Goal: Information Seeking & Learning: Learn about a topic

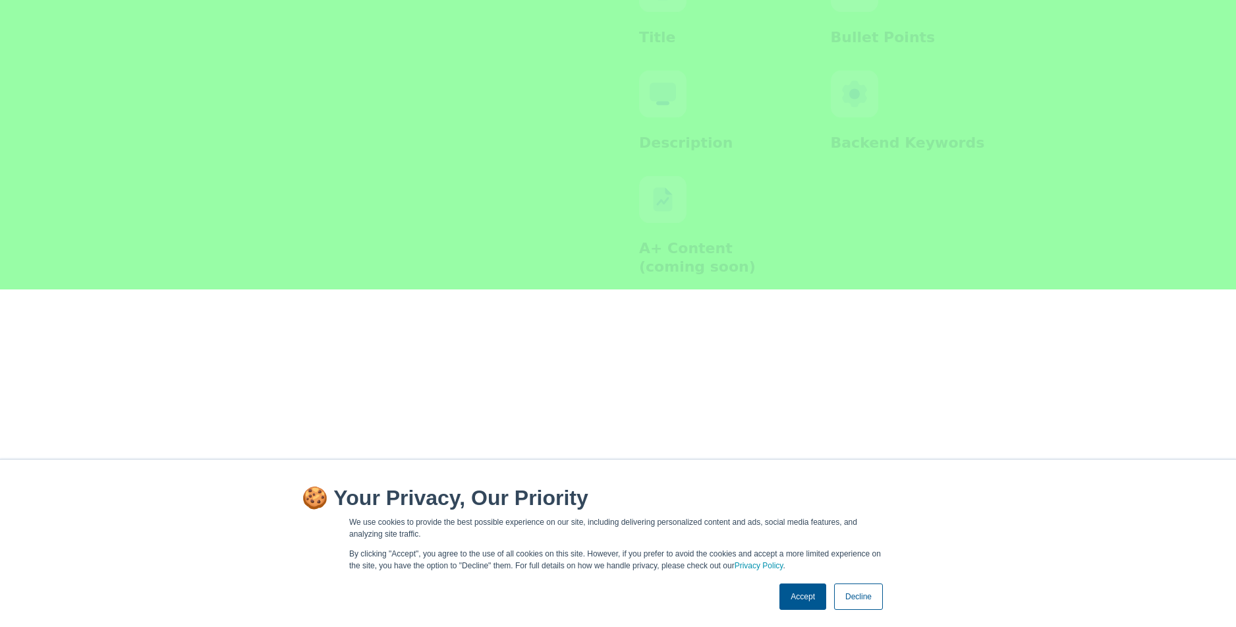
scroll to position [2855, 0]
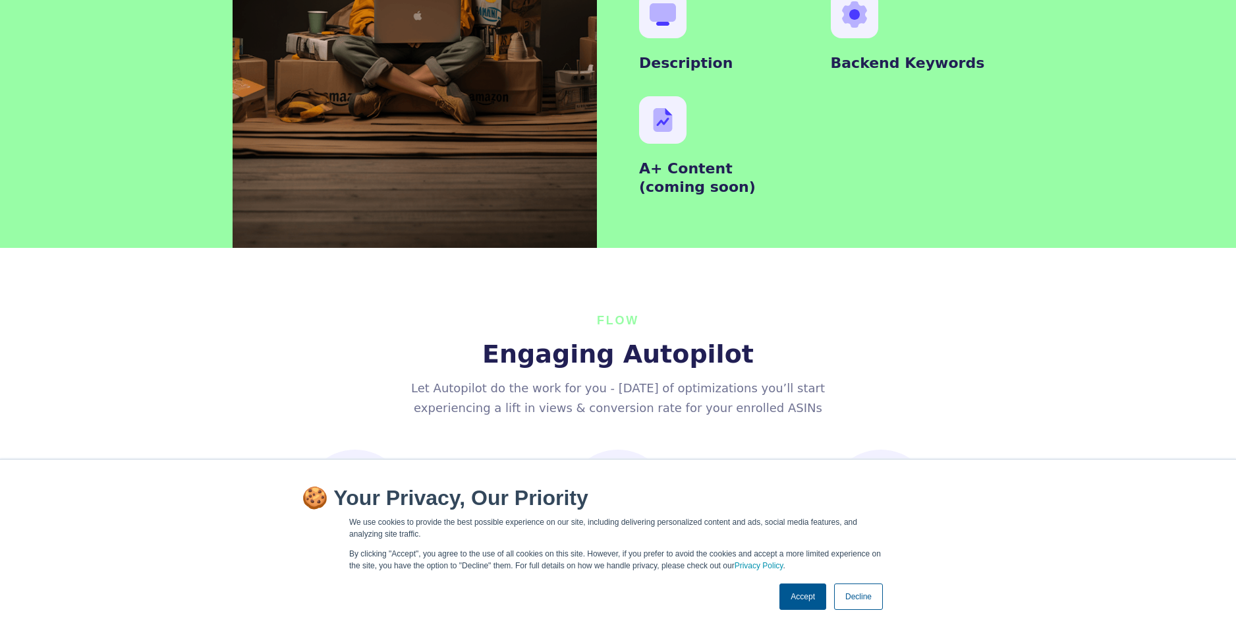
click at [857, 593] on link "Decline" at bounding box center [858, 596] width 49 height 26
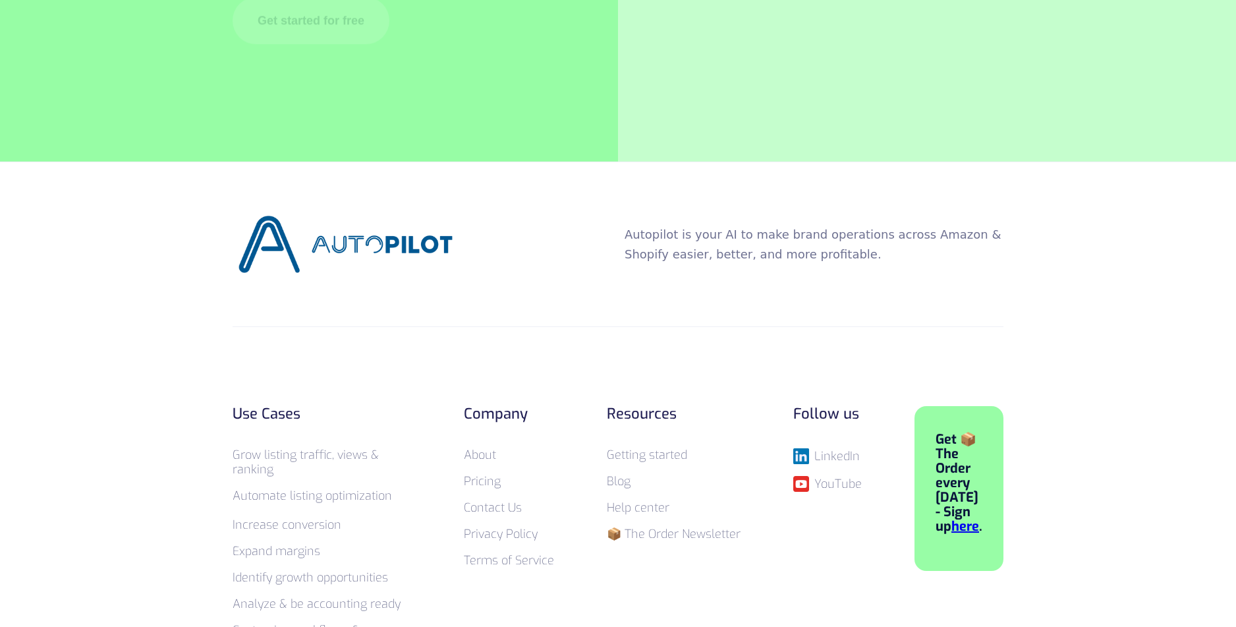
scroll to position [5164, 0]
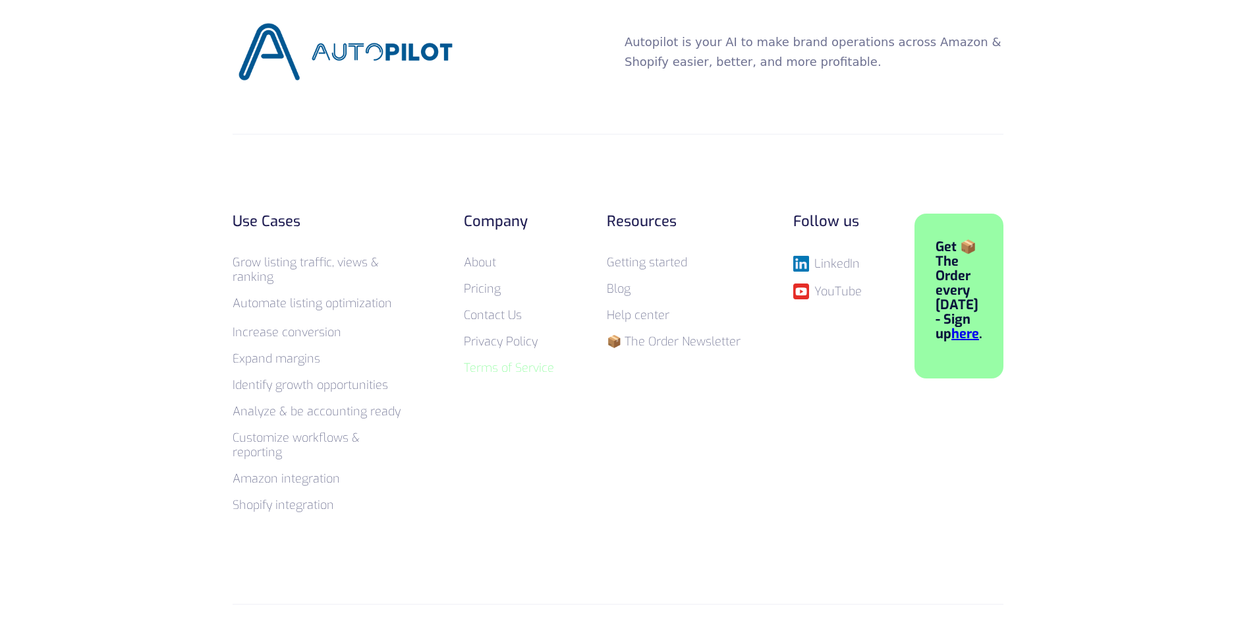
click at [515, 360] on link "Terms of Service" at bounding box center [509, 368] width 90 height 16
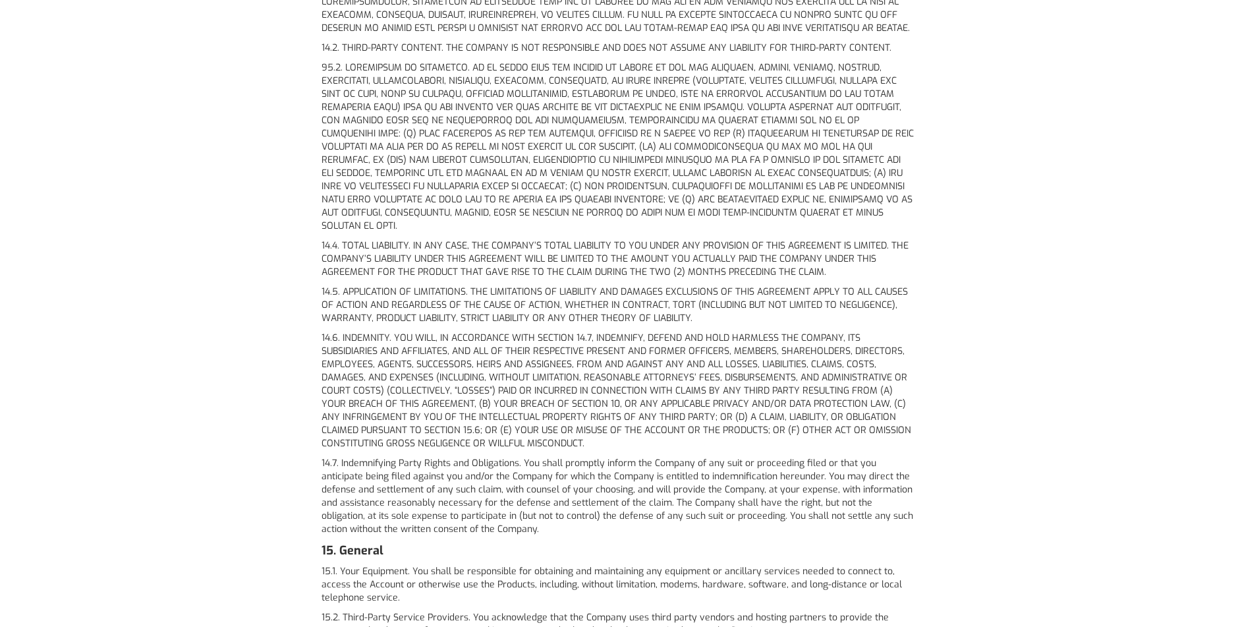
scroll to position [5259, 0]
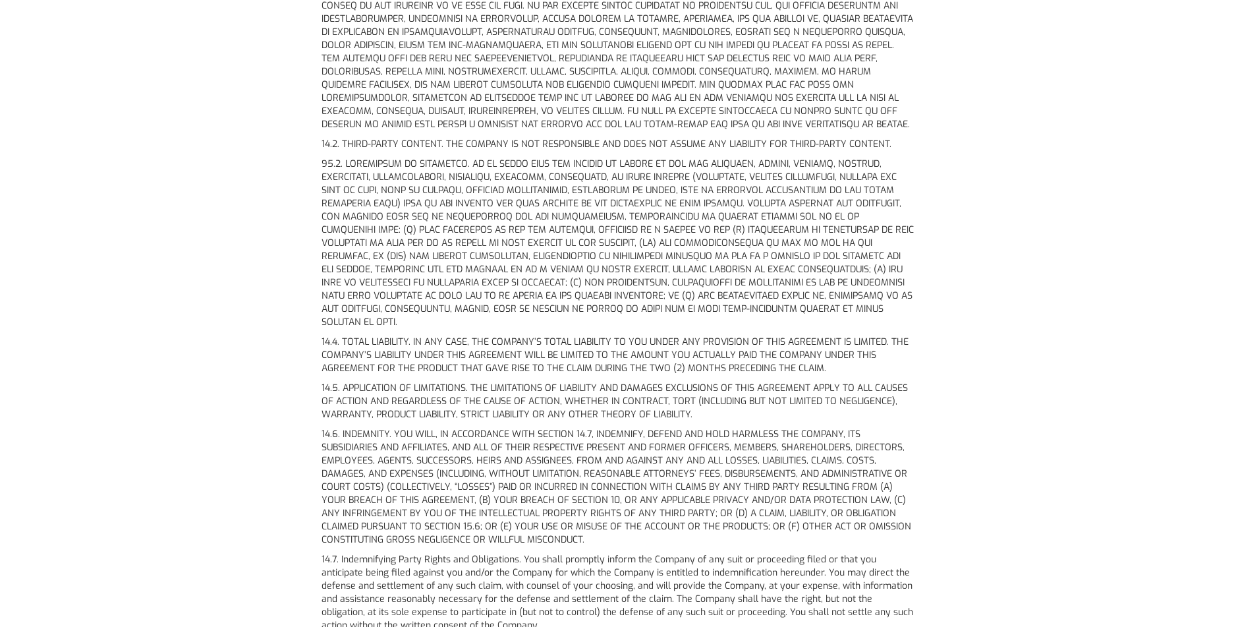
click at [337, 335] on p "14.4. TOTAL LIABILITY. IN ANY CASE, THE COMPANY’S TOTAL LIABILITY TO YOU UNDER …" at bounding box center [618, 355] width 593 height 40
drag, startPoint x: 322, startPoint y: 313, endPoint x: 411, endPoint y: 310, distance: 89.0
click at [411, 335] on p "14.4. TOTAL LIABILITY. IN ANY CASE, THE COMPANY’S TOTAL LIABILITY TO YOU UNDER …" at bounding box center [618, 355] width 593 height 40
copy p "14.4. TOTAL LIABILITY"
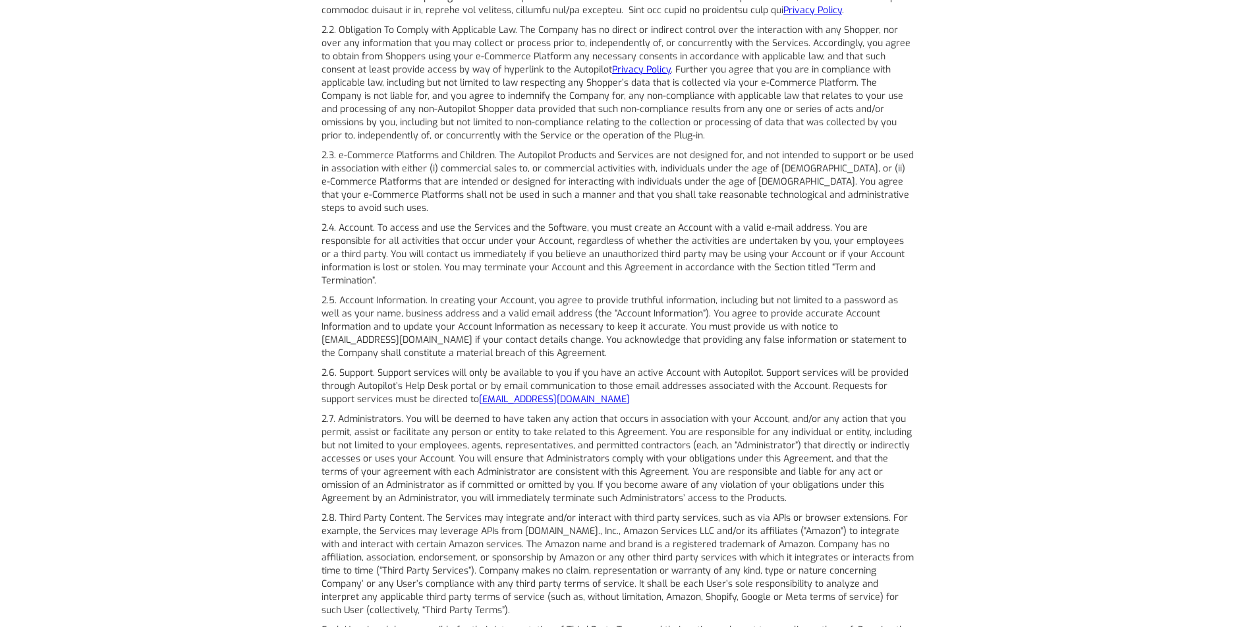
scroll to position [1955, 0]
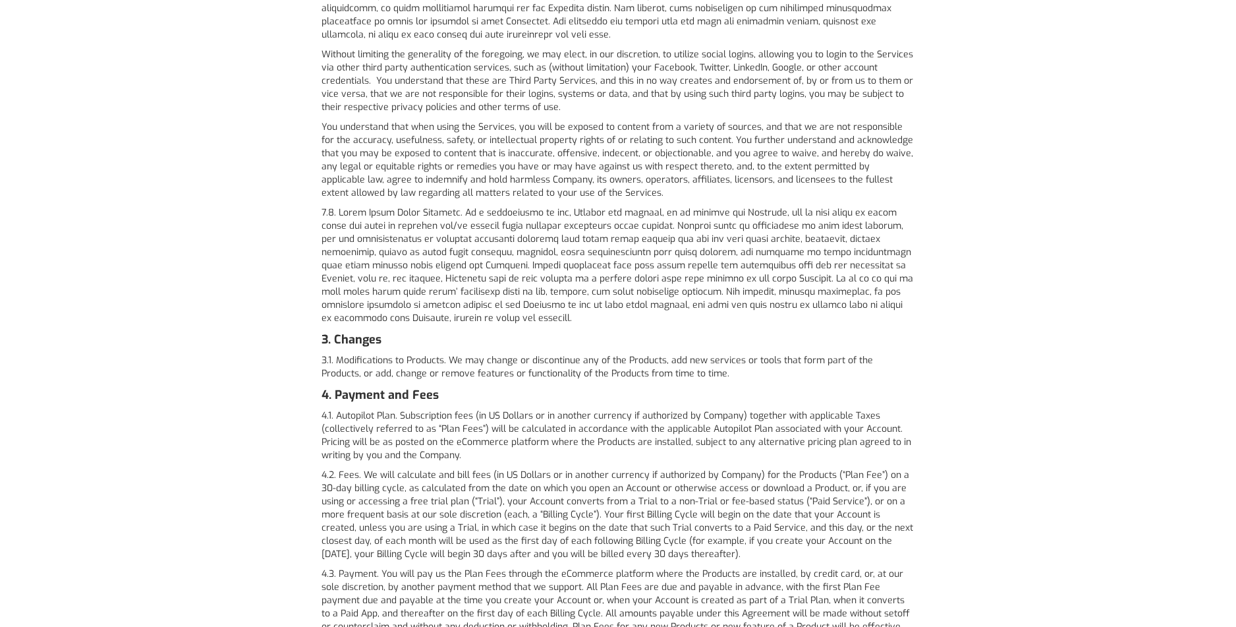
click at [361, 332] on strong "3. Changes" at bounding box center [352, 340] width 60 height 16
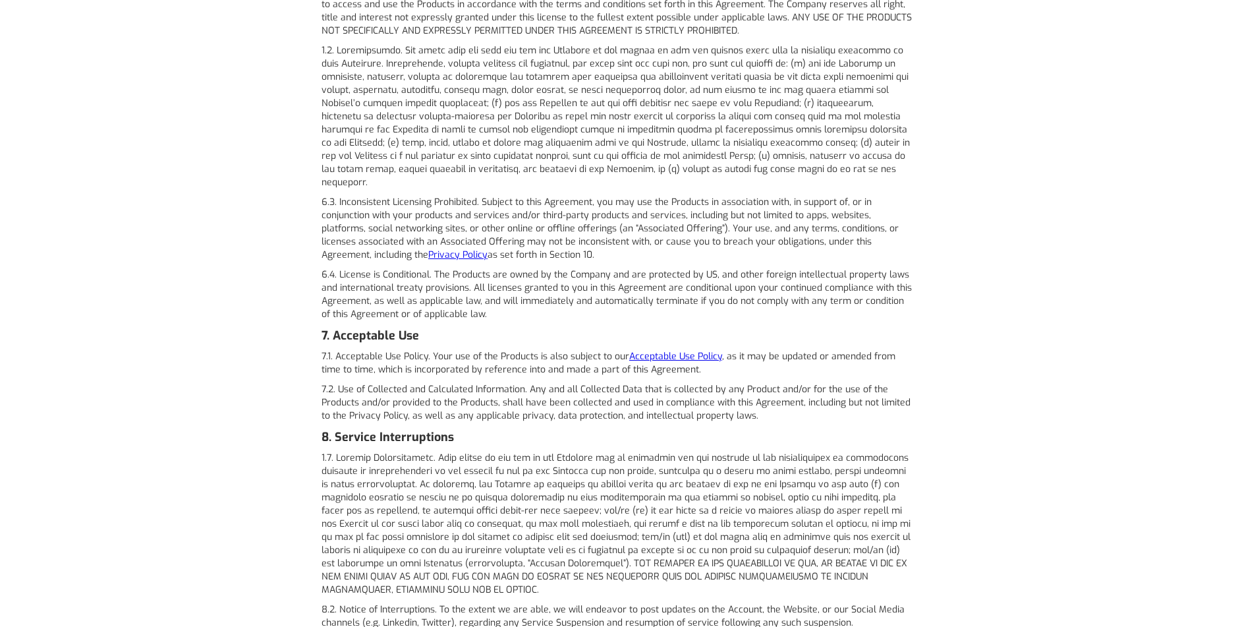
scroll to position [3171, 0]
click at [355, 326] on strong "7. Acceptable Use" at bounding box center [371, 334] width 98 height 16
copy strong "7. Acceptable Use"
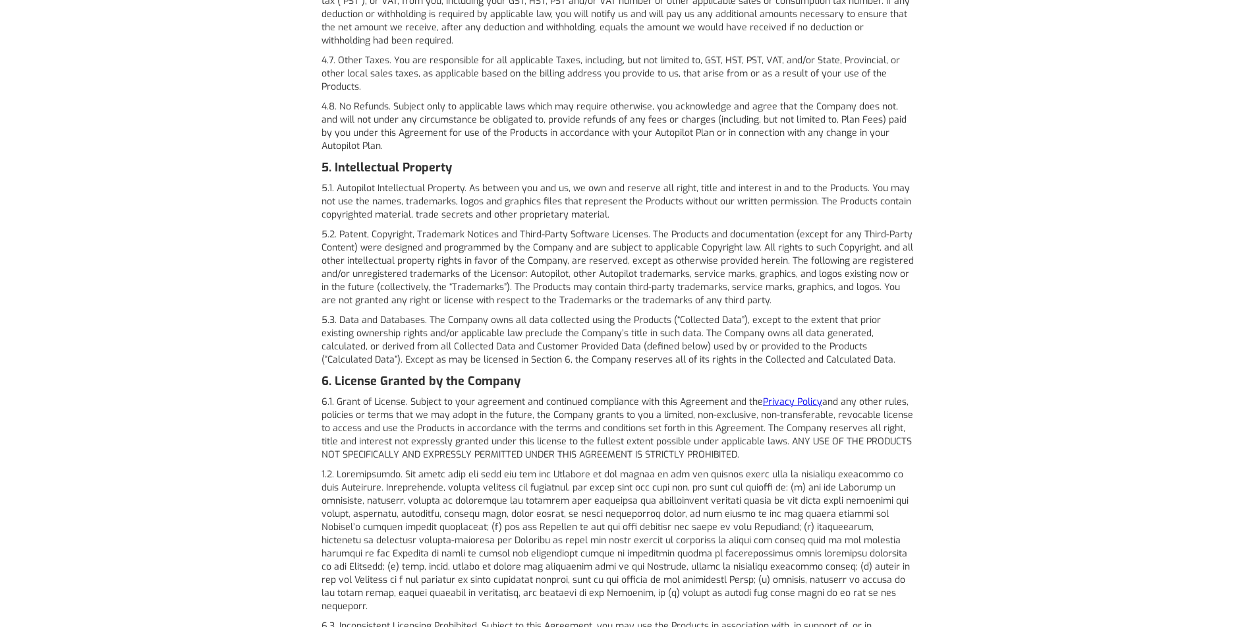
scroll to position [2747, 0]
click at [363, 158] on strong "5. Intellectual Property" at bounding box center [387, 166] width 130 height 16
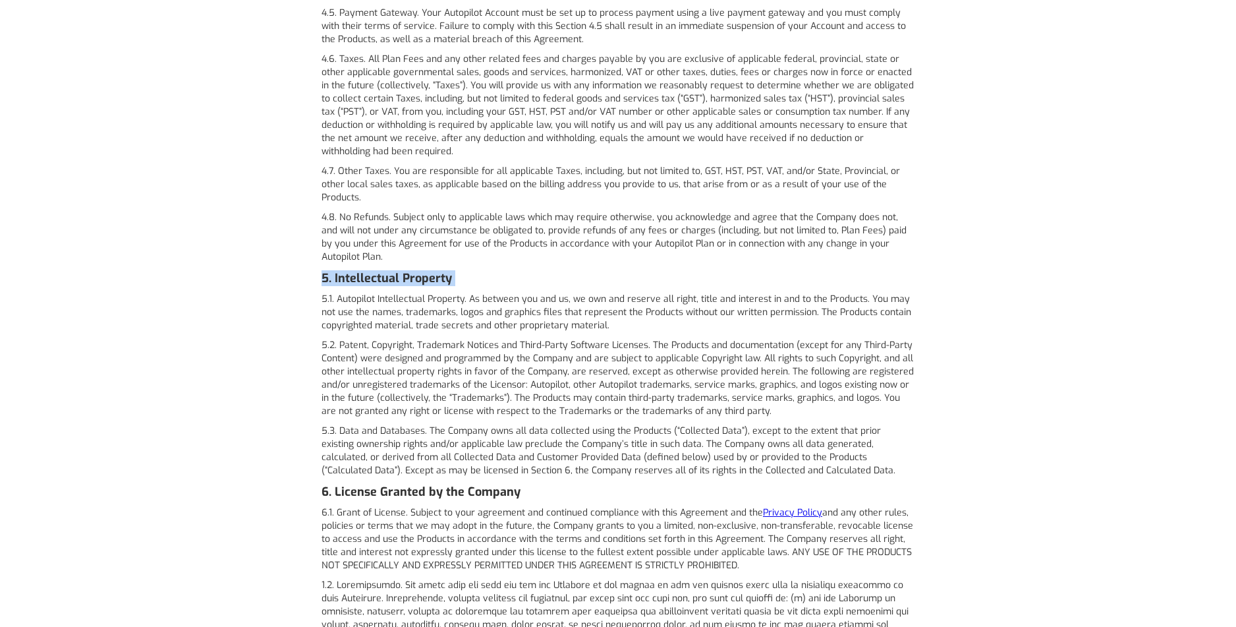
scroll to position [2675, 0]
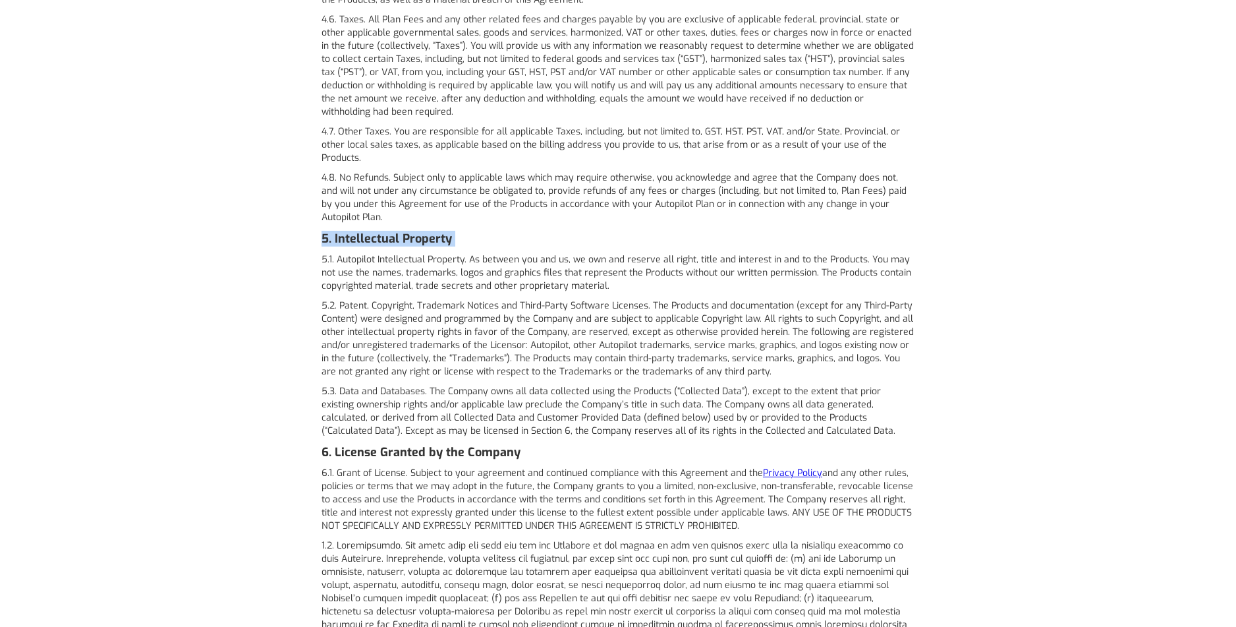
click at [385, 231] on strong "5. Intellectual Property" at bounding box center [387, 239] width 130 height 16
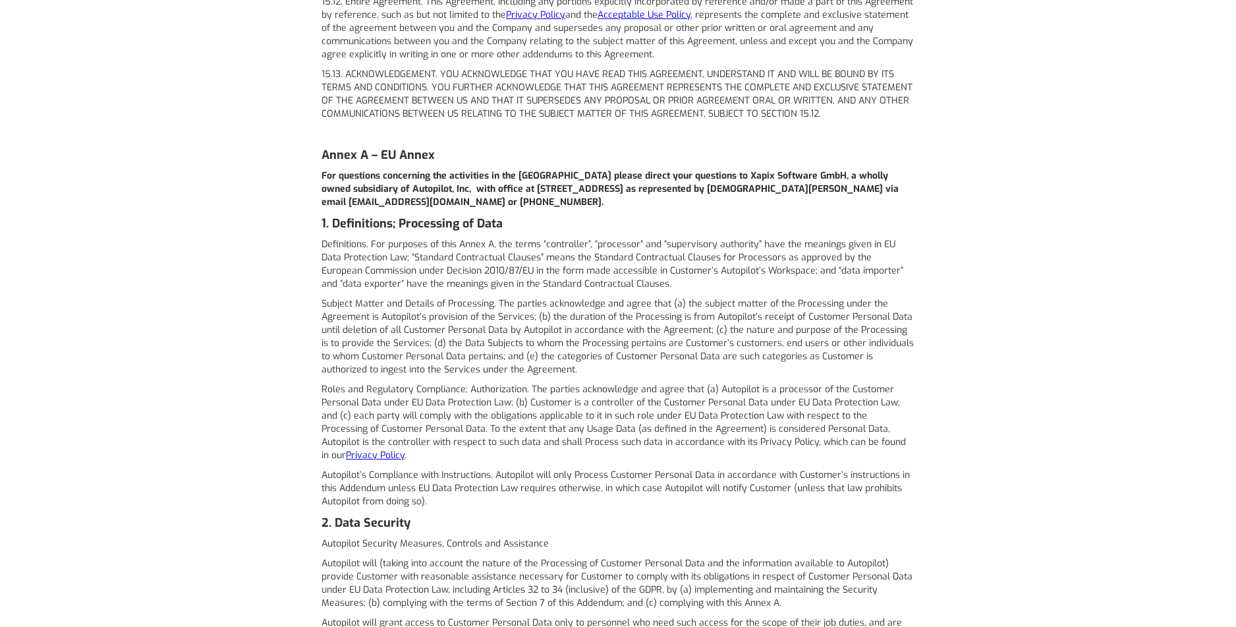
scroll to position [6564, 0]
click at [367, 146] on strong "Annex A – EU Annex" at bounding box center [378, 154] width 113 height 16
copy strong "Annex A – EU Annex"
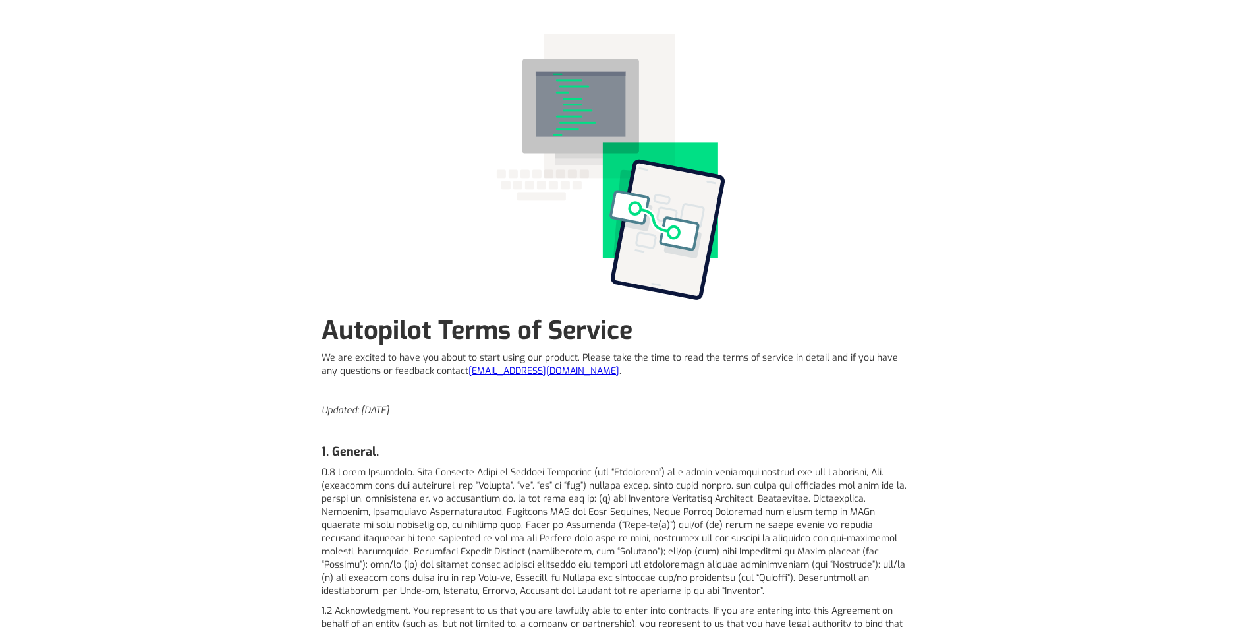
scroll to position [0, 0]
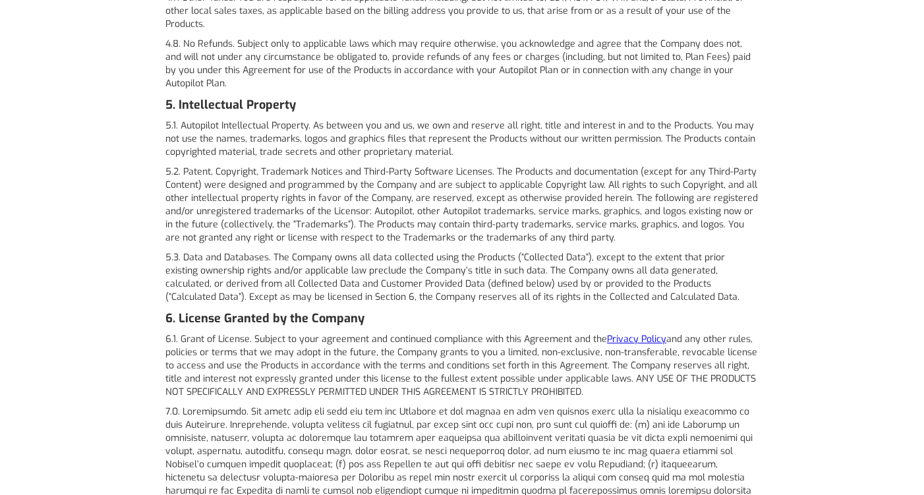
scroll to position [2811, 0]
